Goal: Task Accomplishment & Management: Use online tool/utility

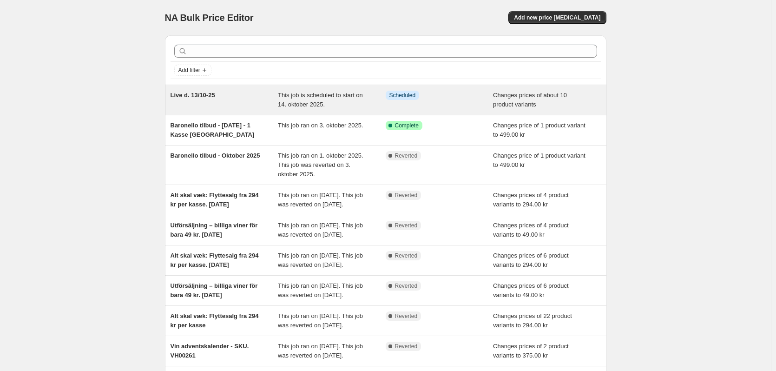
click at [186, 96] on span "Live d. 13/10-25" at bounding box center [192, 95] width 45 height 7
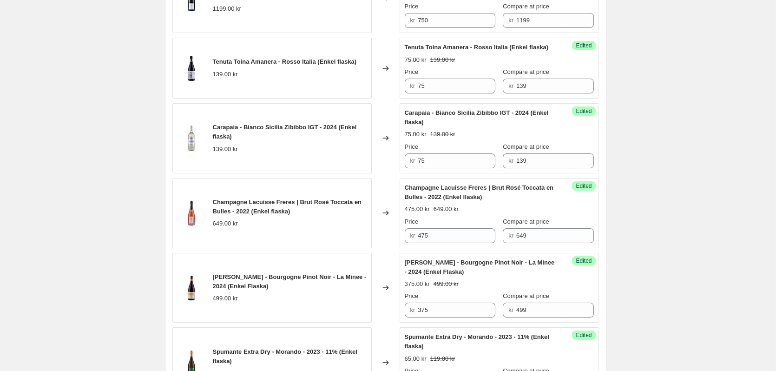
scroll to position [697, 0]
click at [420, 242] on input "475" at bounding box center [457, 235] width 78 height 15
click at [155, 180] on div "Live d. [DATE]. This page is ready Live d. [DATE] Info Scheduled Copy to new jo…" at bounding box center [385, 41] width 771 height 1476
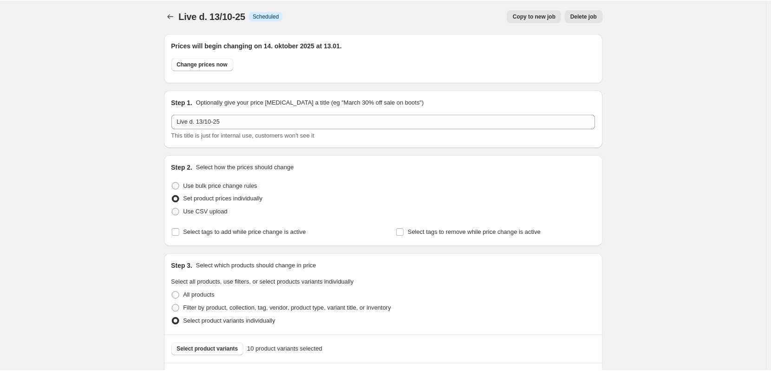
scroll to position [0, 0]
